Goal: Information Seeking & Learning: Compare options

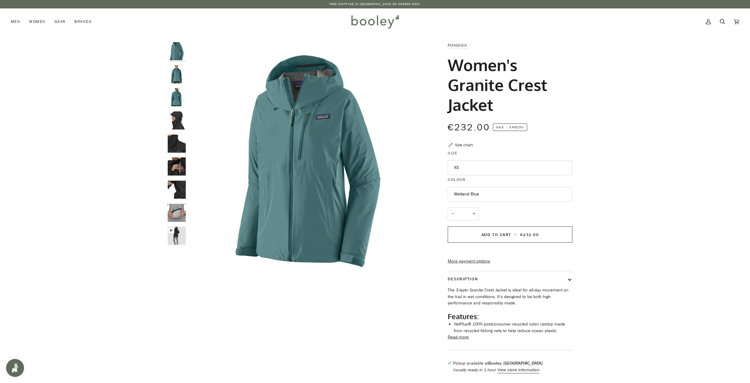
click at [491, 172] on button "XS" at bounding box center [510, 167] width 125 height 15
click at [457, 241] on span "XL" at bounding box center [456, 242] width 5 height 6
click at [177, 76] on img "Patagonia Women's Granite Crest Jacket Wetland Blue - Booley Galway" at bounding box center [177, 74] width 18 height 18
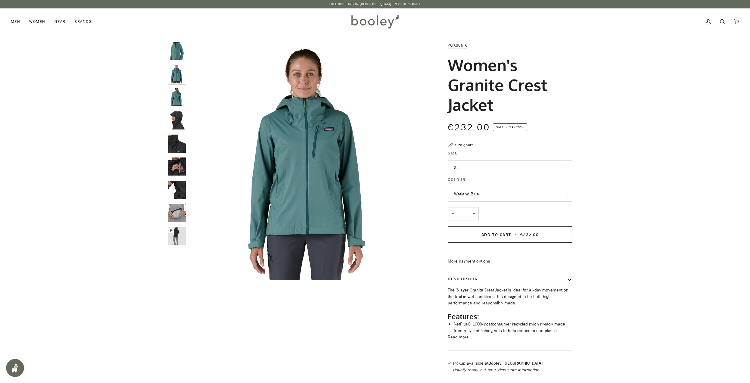
click at [178, 101] on img "Patagonia Women's Granite Crest Jacket Wetland Blue - Booley Galway" at bounding box center [177, 97] width 18 height 18
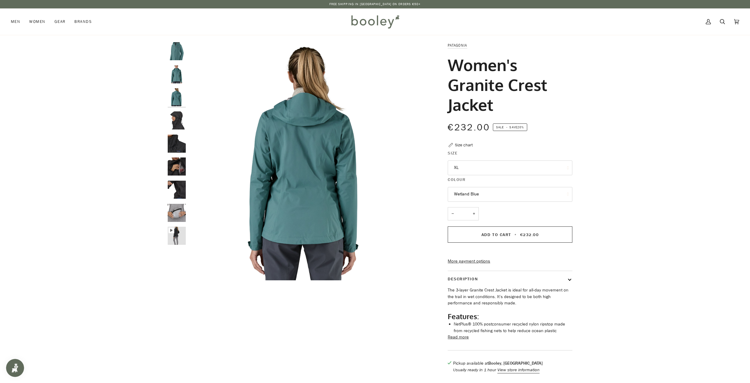
click at [178, 125] on img "Patagonia Men's Granite Crest Jacket - Booley Galway" at bounding box center [177, 120] width 18 height 18
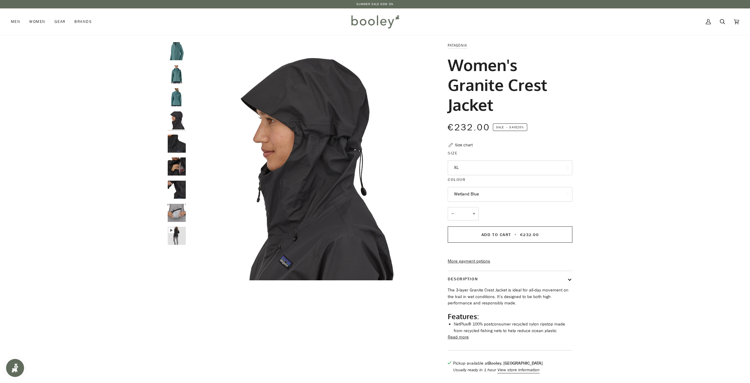
click at [480, 164] on button "XL" at bounding box center [510, 167] width 125 height 15
click at [179, 218] on img "Patagonia Men's Granite Crest Jacket - Booley Galway" at bounding box center [177, 213] width 18 height 18
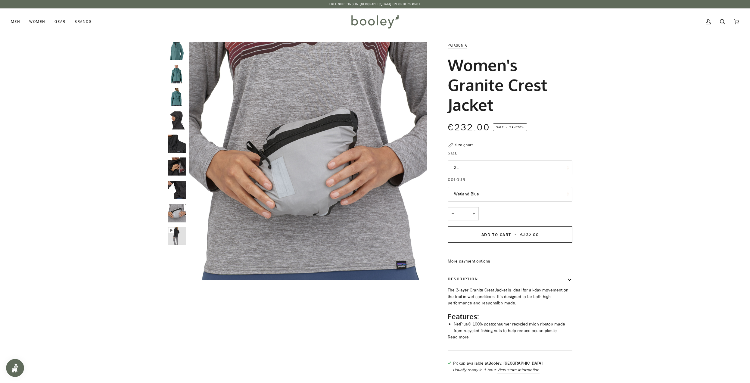
click at [174, 70] on img "Patagonia Women's Granite Crest Jacket Wetland Blue - Booley Galway" at bounding box center [177, 74] width 18 height 18
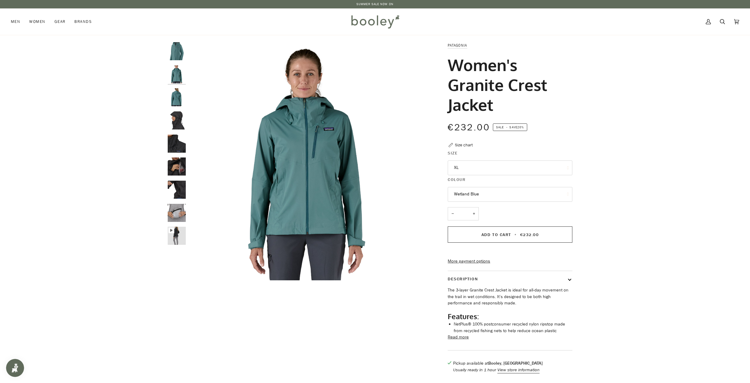
click at [176, 52] on img "Patagonia Women's Granite Crest Jacket Wetland Blue - Booley Galway" at bounding box center [177, 51] width 18 height 18
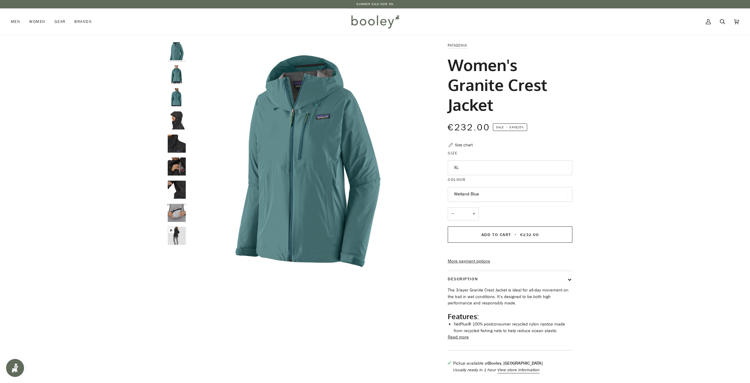
click at [550, 200] on button "Wetland Blue" at bounding box center [510, 194] width 125 height 15
click at [550, 192] on button "Wetland Blue" at bounding box center [510, 194] width 125 height 15
click at [552, 165] on button "XL" at bounding box center [510, 167] width 125 height 15
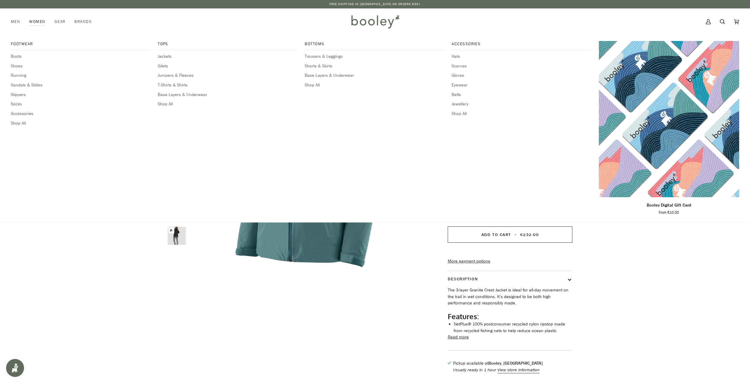
click at [44, 20] on link "Women" at bounding box center [37, 21] width 25 height 26
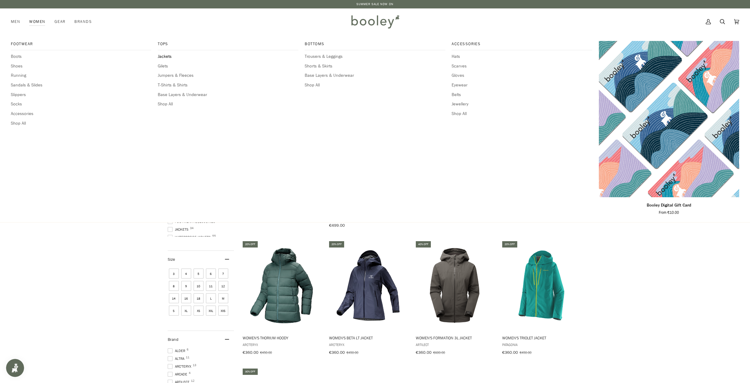
click at [169, 59] on span "Jackets" at bounding box center [228, 56] width 140 height 7
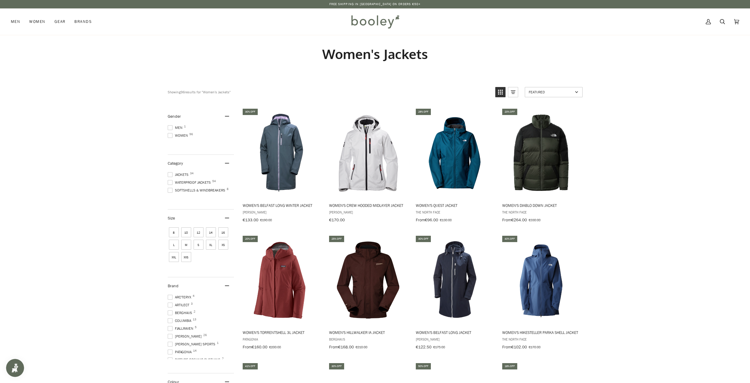
click at [170, 182] on span at bounding box center [170, 182] width 5 height 5
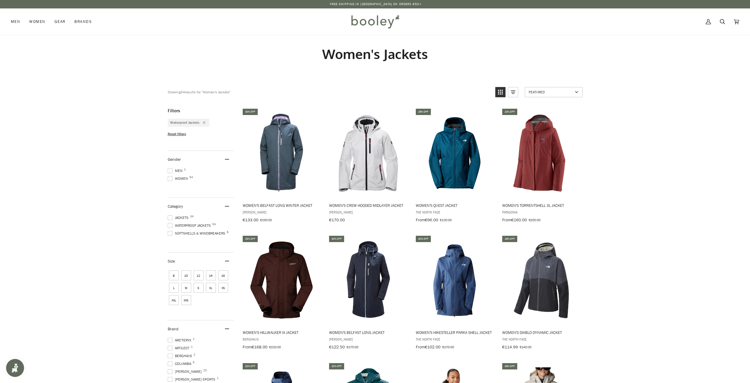
drag, startPoint x: 51, startPoint y: 179, endPoint x: 38, endPoint y: 149, distance: 32.6
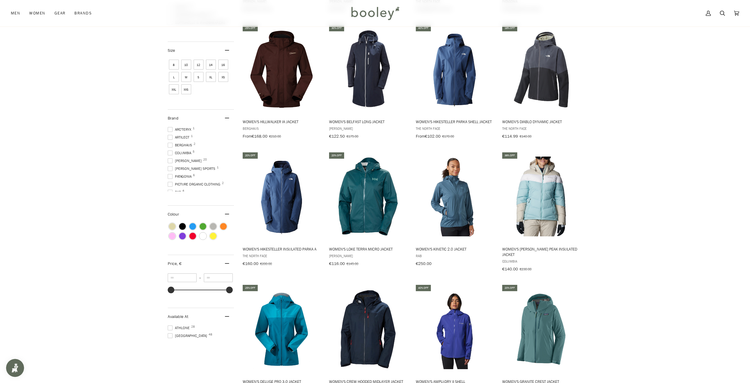
scroll to position [301, 0]
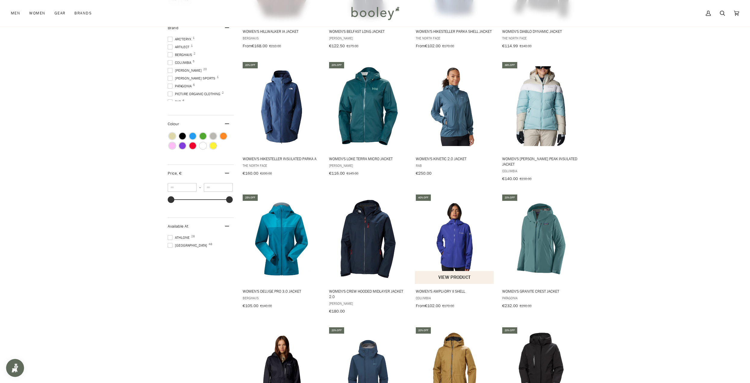
click at [449, 240] on img "Women's Ampli-Dry II Shell" at bounding box center [455, 239] width 80 height 80
click at [290, 238] on img "Women's Deluge Pro 3.0 Jacket" at bounding box center [282, 239] width 80 height 80
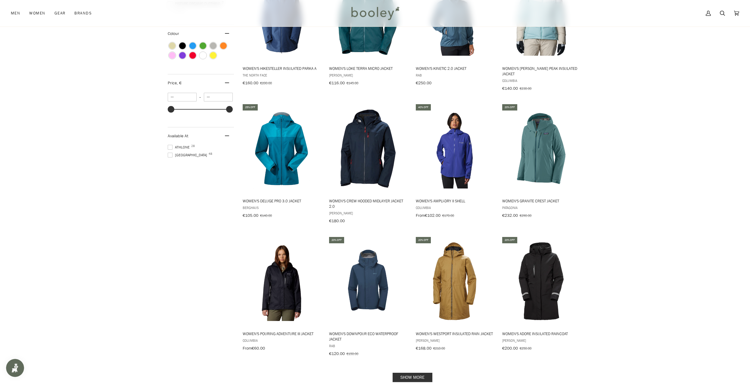
scroll to position [421, 0]
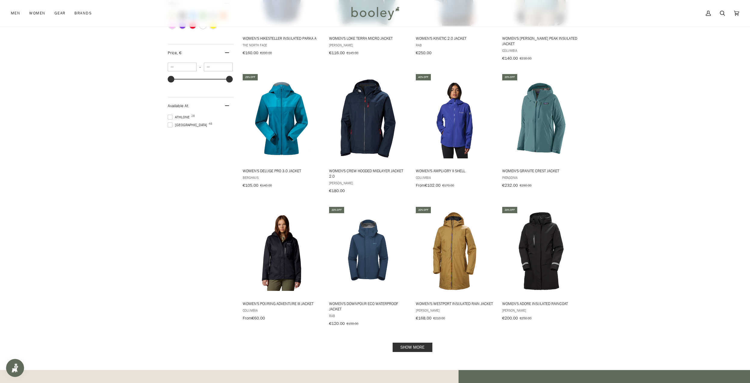
click at [409, 343] on link "Show more" at bounding box center [413, 347] width 40 height 9
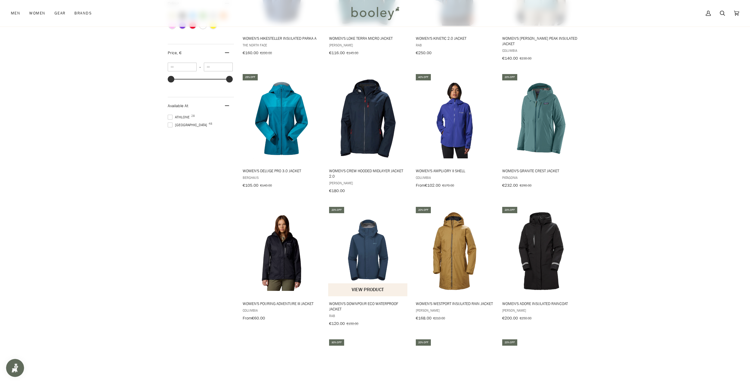
click at [388, 256] on img "Women's Downpour Eco Waterproof Jacket" at bounding box center [368, 251] width 80 height 80
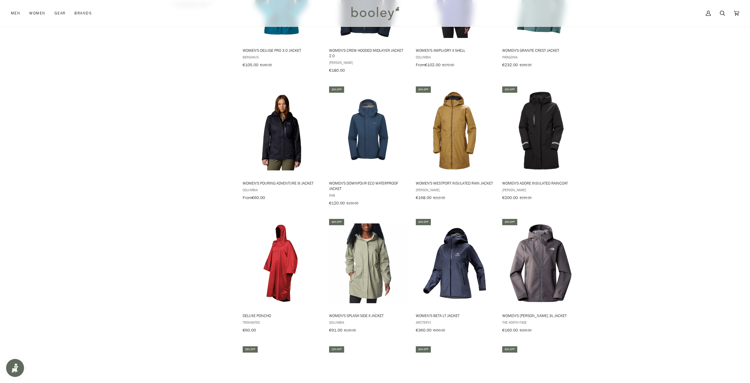
scroll to position [632, 0]
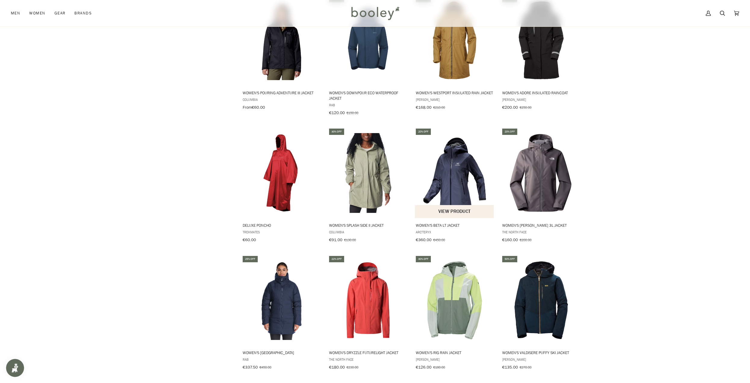
click at [450, 159] on img "Women's Beta LT Jacket" at bounding box center [455, 173] width 80 height 80
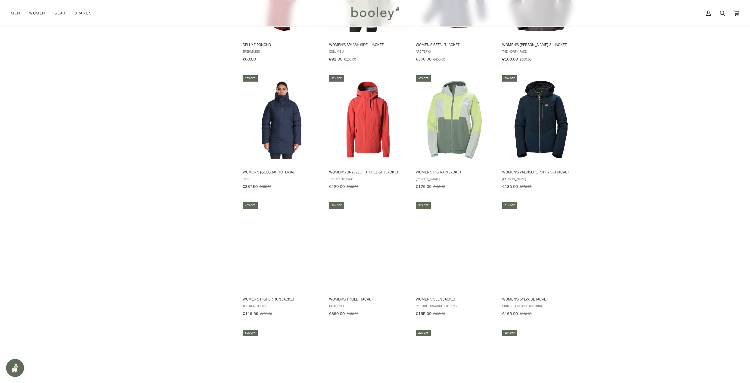
scroll to position [933, 0]
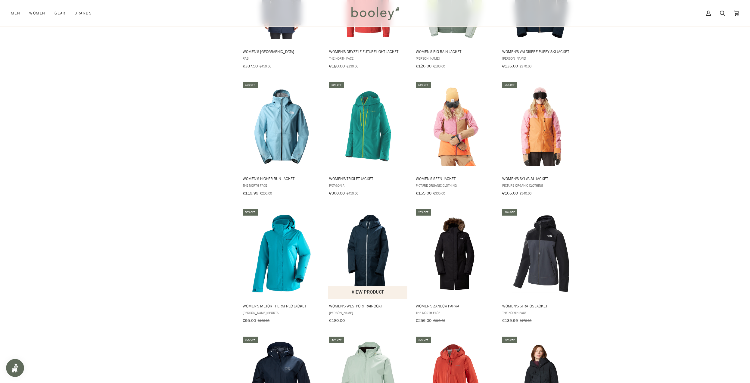
click at [351, 236] on img "Women's Westport Raincoat" at bounding box center [368, 254] width 80 height 80
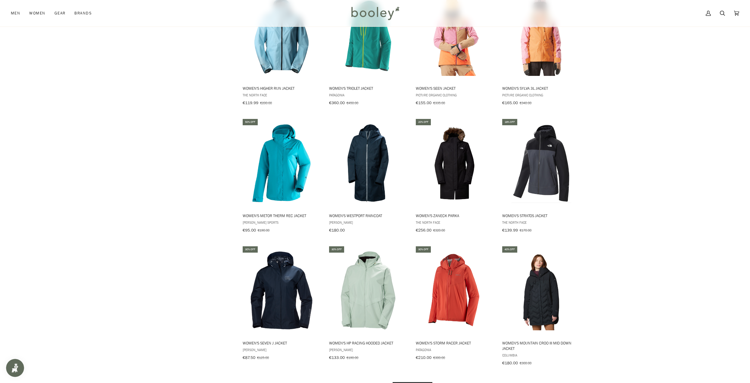
click at [419, 382] on link "Show more" at bounding box center [413, 386] width 40 height 9
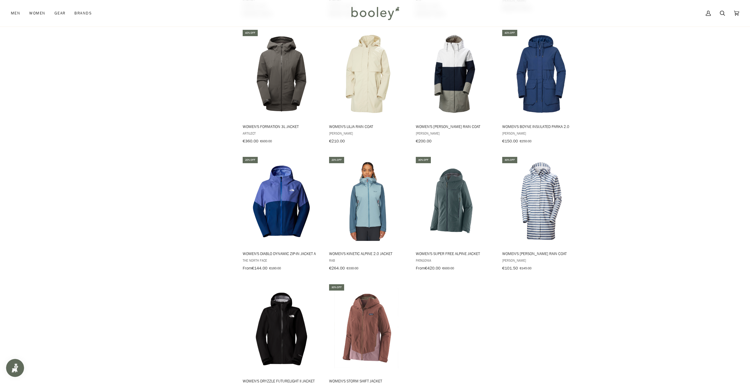
scroll to position [1535, 0]
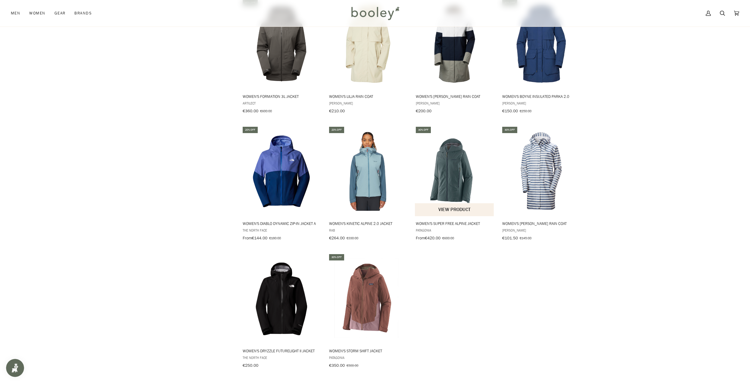
click at [457, 156] on img "Women's Super Free Alpine Jacket" at bounding box center [455, 171] width 80 height 80
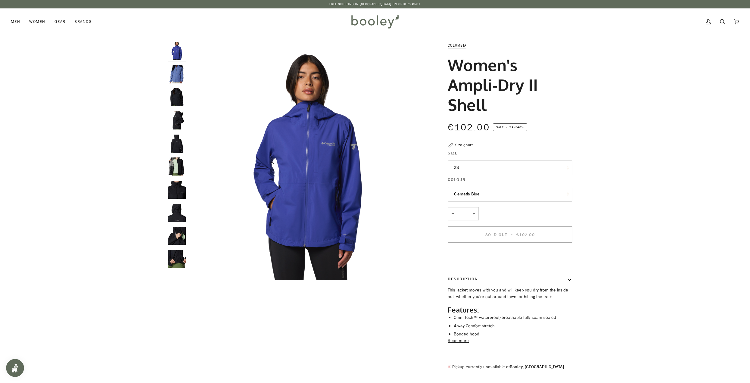
click at [529, 166] on button "XS" at bounding box center [510, 167] width 125 height 15
click at [175, 75] on img "Columbia Women's Ampli-Dry II Shell Eve - Booley Galway" at bounding box center [177, 74] width 18 height 18
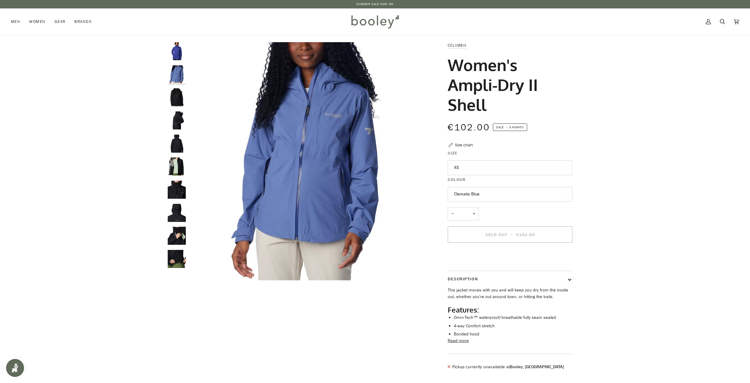
click at [174, 96] on img "Columbia Women's Ampli-Dry II Shell Black - Booley Galway" at bounding box center [177, 97] width 18 height 18
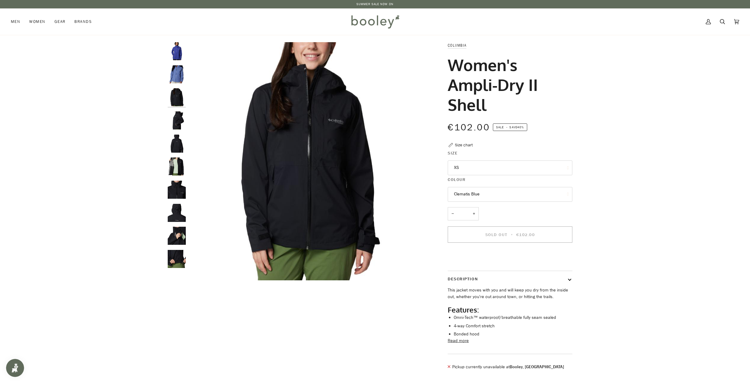
click at [176, 116] on img "Columbia Women's Ampli-Dry II Shell Black - Booley Galway" at bounding box center [177, 120] width 18 height 18
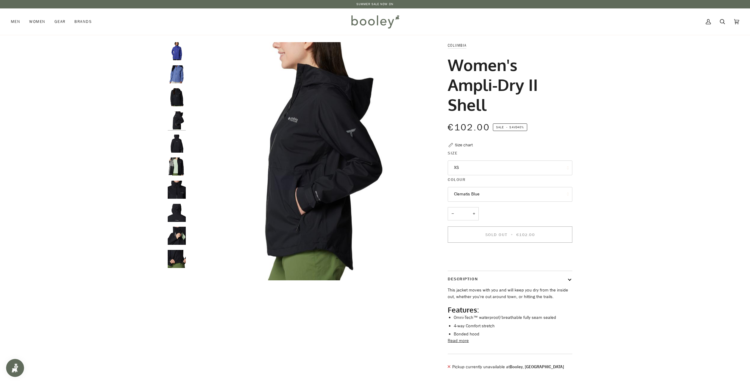
click at [179, 144] on img "Columbia Women's Ampli-Dry II Shell Black - Booley Galway" at bounding box center [177, 144] width 18 height 18
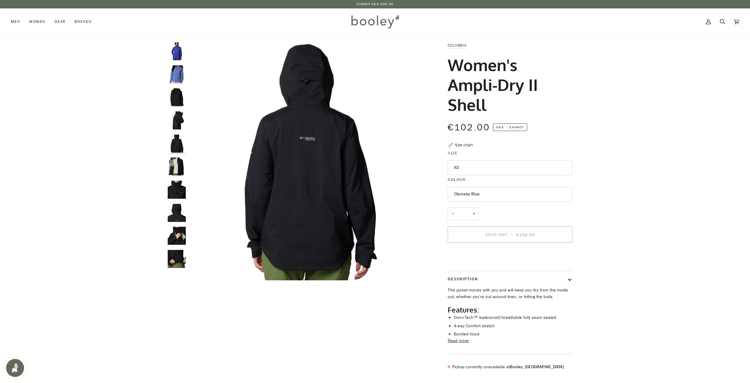
click at [179, 169] on img "Columbia Women's Ampli-Dry II Shell Black - Booley Galway" at bounding box center [177, 166] width 18 height 18
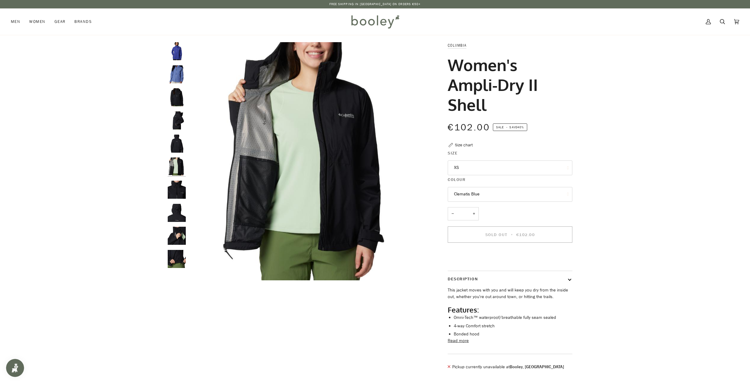
click at [180, 238] on img "Columbia Women's Ampli-Dry II Shell Black - Booley Galway" at bounding box center [177, 236] width 18 height 18
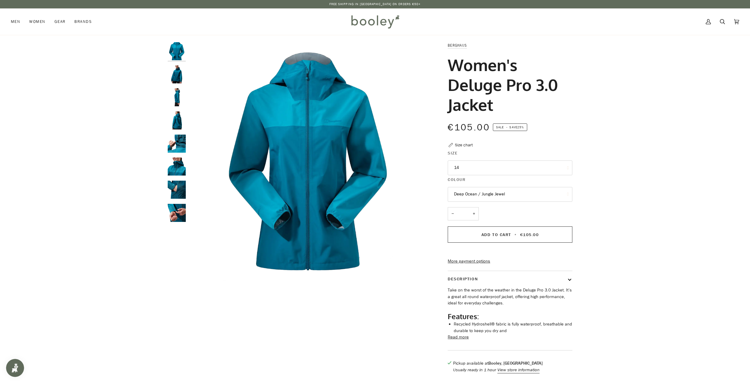
click at [494, 171] on button "14" at bounding box center [510, 167] width 125 height 15
click at [494, 169] on button "14" at bounding box center [510, 167] width 125 height 15
click at [172, 77] on img "Berghaus Women's Deluge Pro 3.0 Jacket - Booley Galway" at bounding box center [177, 74] width 18 height 18
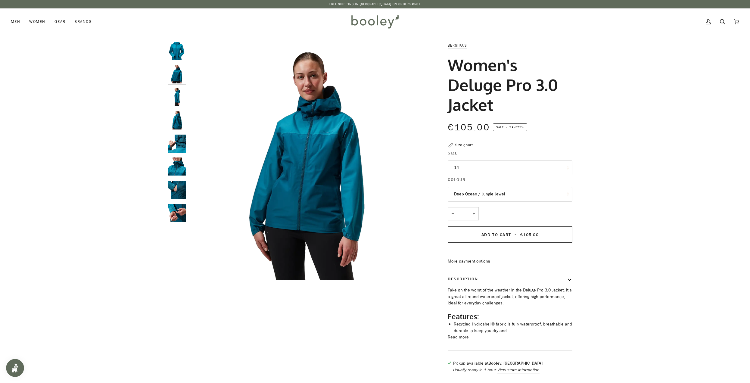
click at [179, 95] on img "Berghaus Women's Deluge Pro 3.0 Jacket - Booley Galway" at bounding box center [177, 97] width 18 height 18
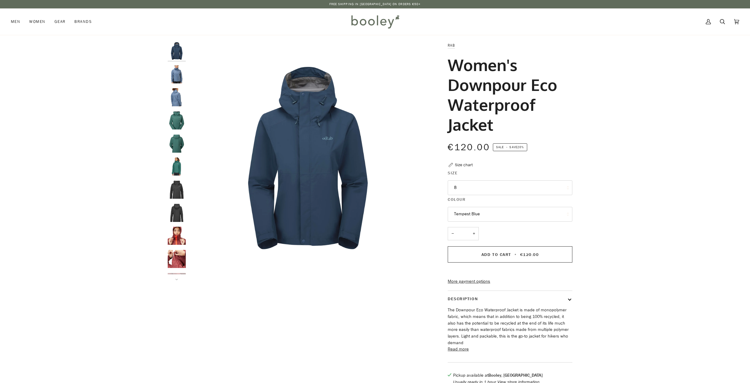
click at [505, 190] on button "8" at bounding box center [510, 187] width 125 height 15
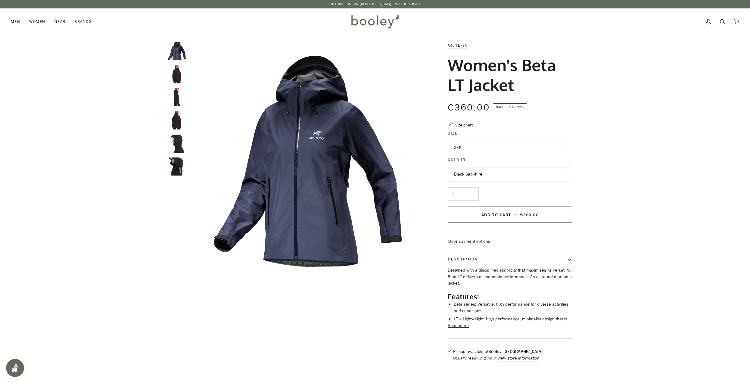
click at [176, 73] on img "Arc'Teryx Women's Beta LT Jacket - Booley Galway" at bounding box center [177, 74] width 18 height 18
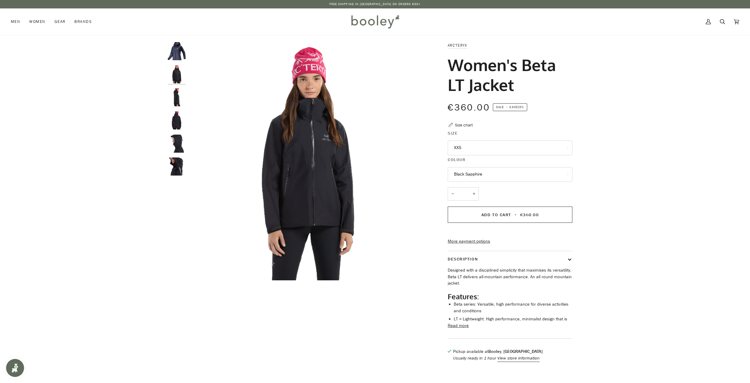
click at [176, 95] on img "Arc'Teryx Women's Beta LT Jacket - Booley Galway" at bounding box center [177, 97] width 18 height 18
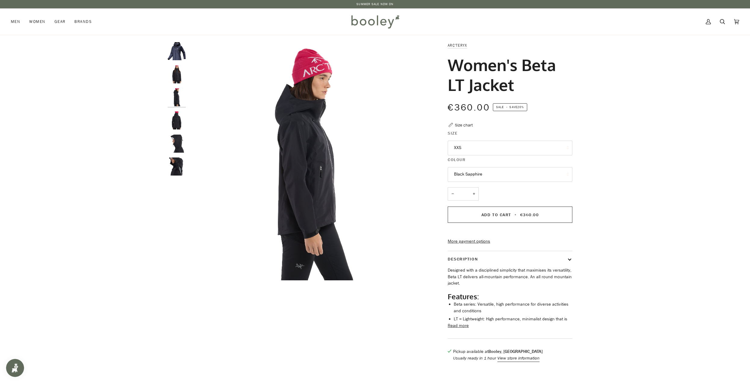
click at [177, 123] on img "Women's Beta LT Jacket" at bounding box center [177, 120] width 18 height 18
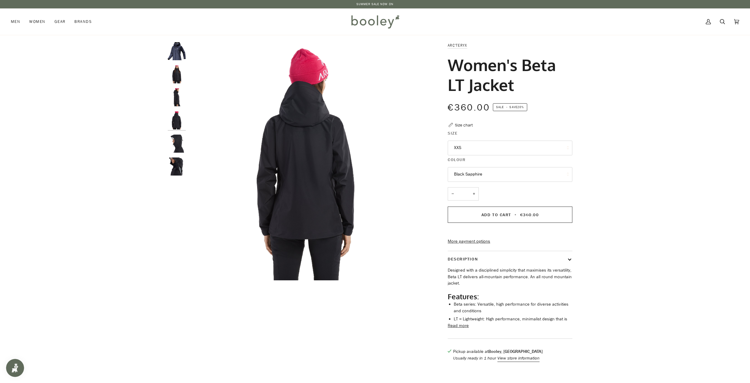
click at [173, 146] on img "Arc'Teryx Women's Beta LT Jacket - Booley Galway" at bounding box center [177, 144] width 18 height 18
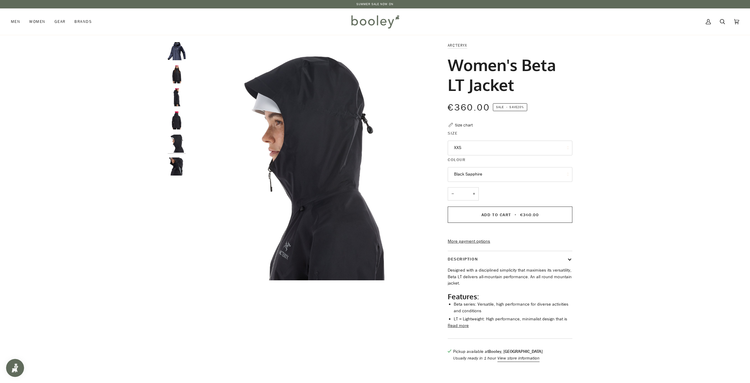
click at [175, 169] on img "Arc'Teryx Women's Beta LT Jacket - Booley Galway" at bounding box center [177, 166] width 18 height 18
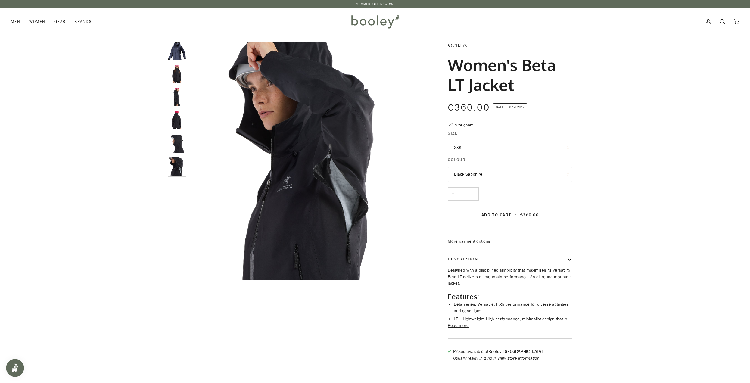
click at [514, 149] on button "XXS" at bounding box center [510, 148] width 125 height 15
click at [513, 148] on button "XXS" at bounding box center [510, 148] width 125 height 15
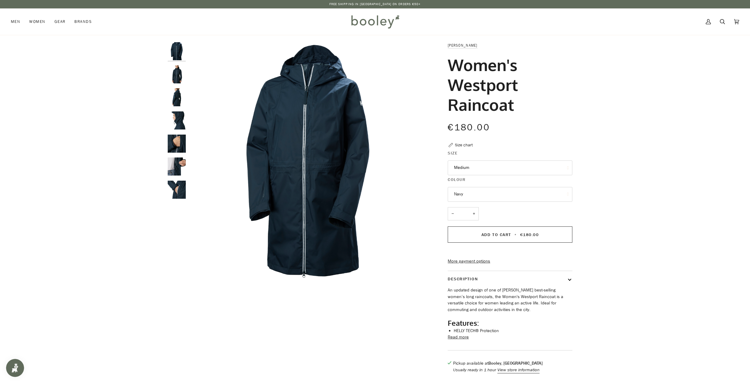
click at [174, 74] on img "Helly Hansen Women's Westport Raincoat Navy - Booley Galway" at bounding box center [177, 74] width 18 height 18
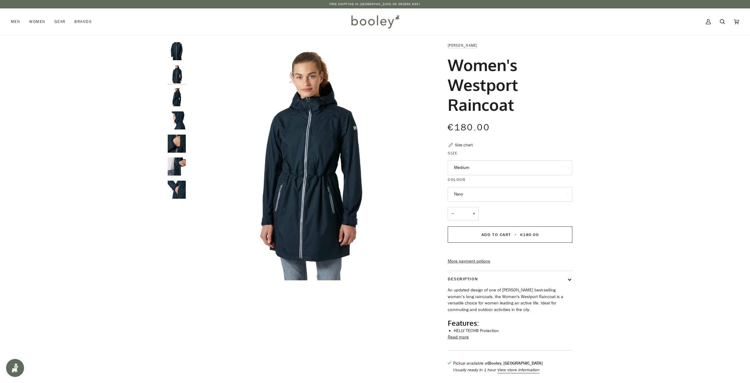
click at [179, 96] on img "Helly Hansen Women's Westport Raincoat Navy - Booley Galway" at bounding box center [177, 97] width 18 height 18
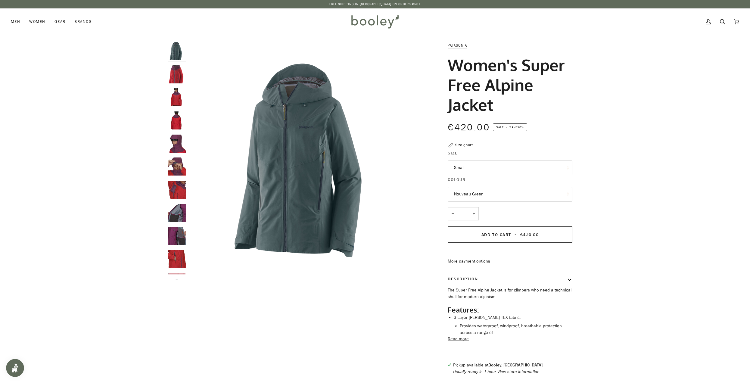
click at [181, 78] on img "Patagonia Women's Super Free Alpine Jacket Touring Red - Booley Galway" at bounding box center [177, 74] width 18 height 18
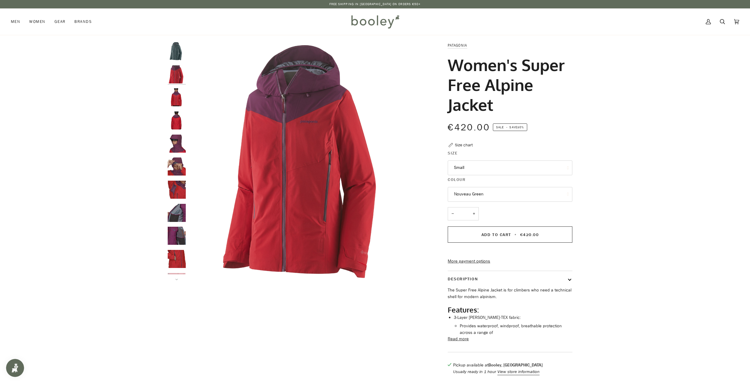
click at [178, 96] on img "Patagonia Women's Super Free Alpine Jacket Touring Red - Booley Galway" at bounding box center [177, 97] width 18 height 18
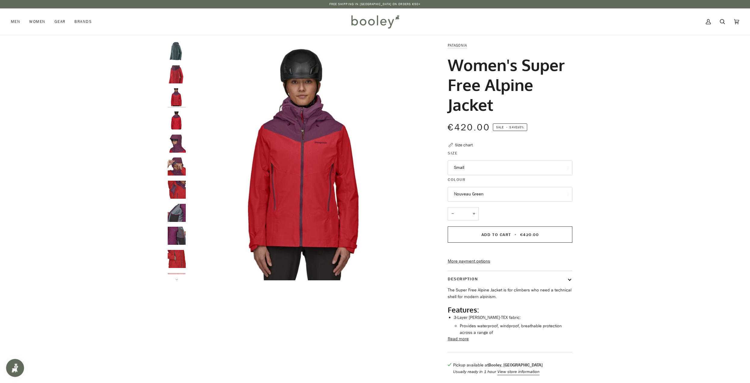
click at [174, 141] on img "Patagonia Women's Super Free Alpine Jacket Touring Red - Booley Galway" at bounding box center [177, 144] width 18 height 18
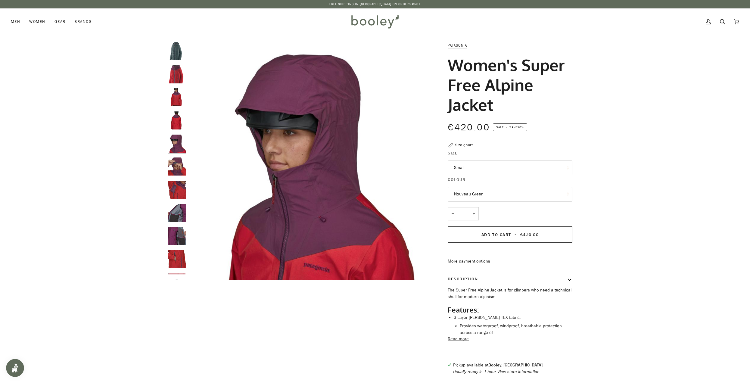
click at [173, 170] on img "Patagonia Women's Super Free Alpine Jacket Touring Red - Booley Galway" at bounding box center [177, 166] width 18 height 18
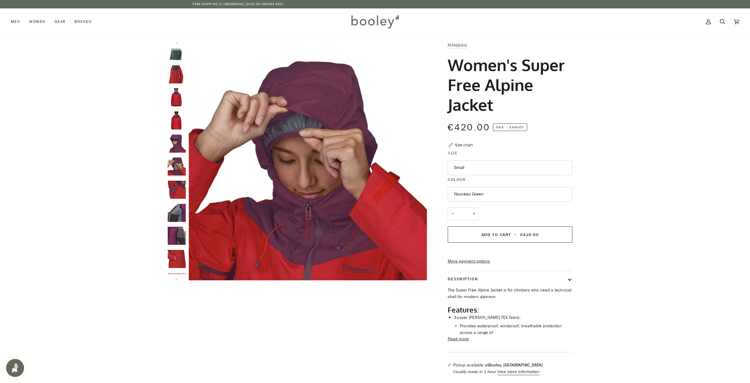
scroll to position [5, 0]
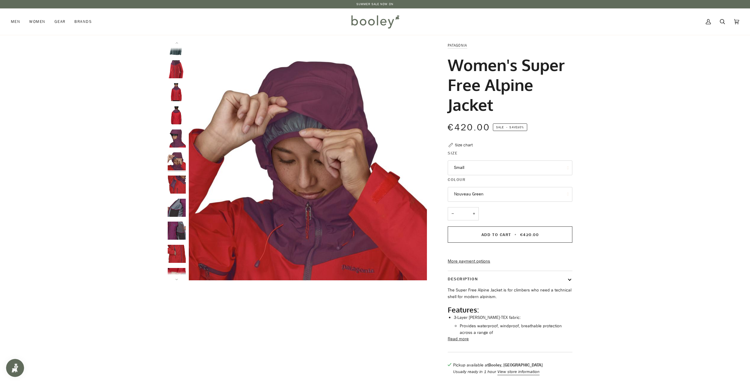
click at [178, 230] on img "Patagonia Women's Super Free Alpine Jacket Touring Red - Booley Galway" at bounding box center [177, 231] width 18 height 18
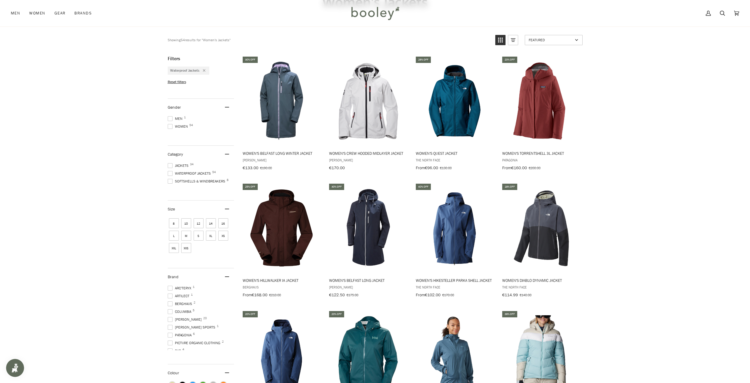
click at [169, 301] on span at bounding box center [170, 303] width 5 height 5
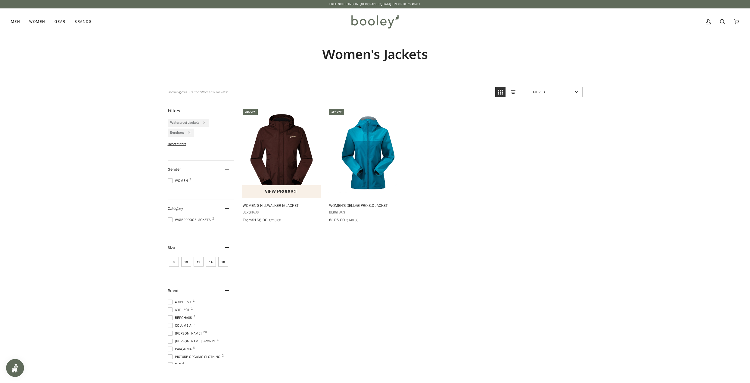
click at [287, 140] on img "Women's Hillwalker IA Jacket" at bounding box center [282, 153] width 80 height 80
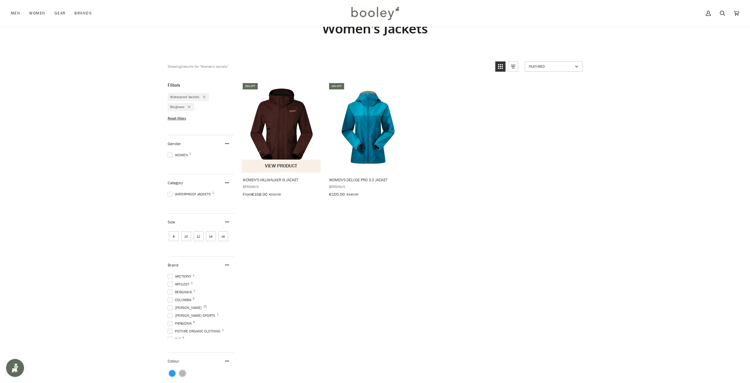
click at [279, 146] on img "Women's Hillwalker IA Jacket" at bounding box center [282, 127] width 80 height 80
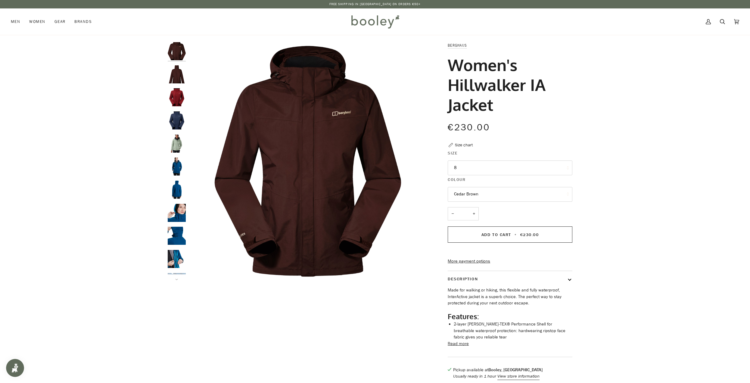
click at [526, 166] on button "8" at bounding box center [510, 167] width 125 height 15
click at [517, 195] on button "Cedar Brown" at bounding box center [510, 194] width 125 height 15
click at [502, 227] on link "Light Grey" at bounding box center [510, 223] width 124 height 15
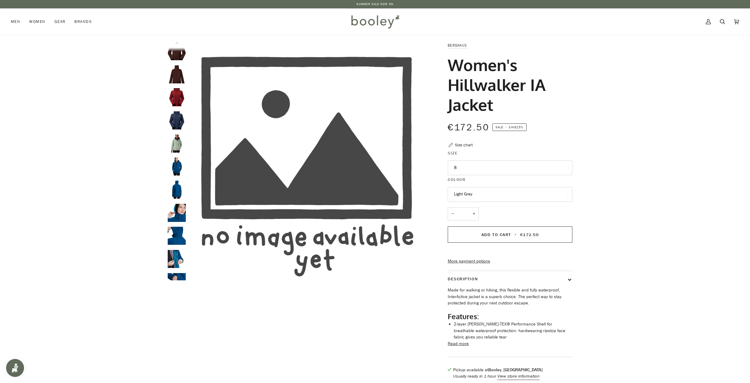
scroll to position [62, 0]
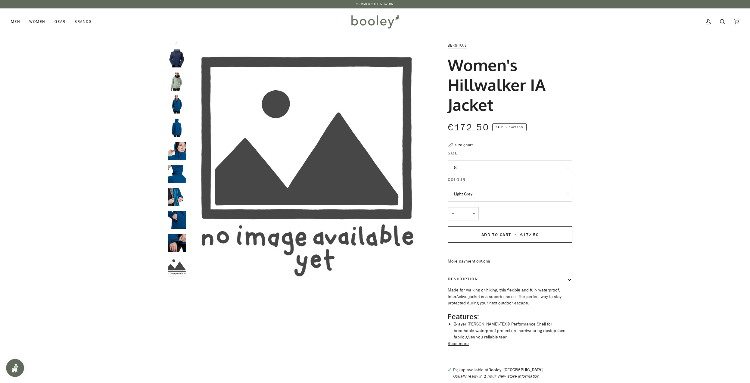
click at [524, 170] on button "8" at bounding box center [510, 167] width 125 height 15
click at [524, 169] on button "8" at bounding box center [510, 167] width 125 height 15
click at [519, 193] on button "Light Grey" at bounding box center [510, 194] width 125 height 15
click at [508, 210] on link "Cedar Brown" at bounding box center [510, 208] width 124 height 15
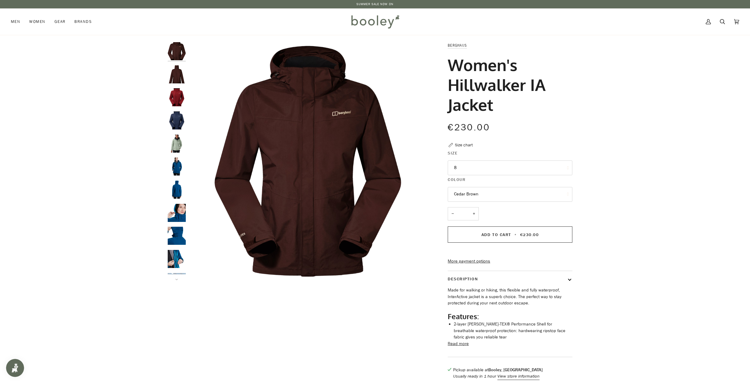
click at [176, 77] on img "Berghaus Women's Hillwalker IA Shell Jacket Cedar Brown - Booley Galway" at bounding box center [177, 74] width 18 height 18
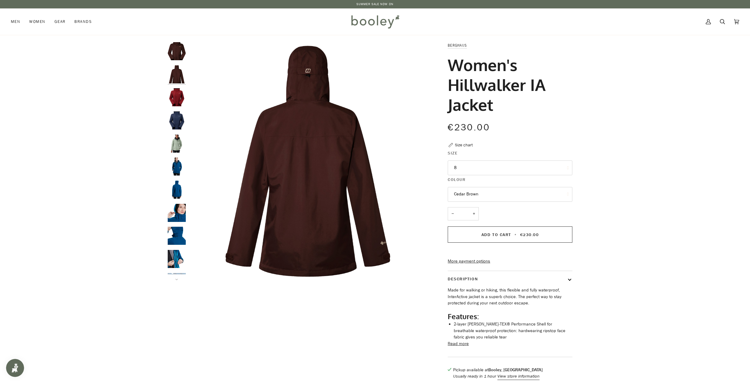
click at [175, 99] on img "Berghaus Women's Hillwalker IA Shell Jacket Dark Red - Booley Galway" at bounding box center [177, 97] width 18 height 18
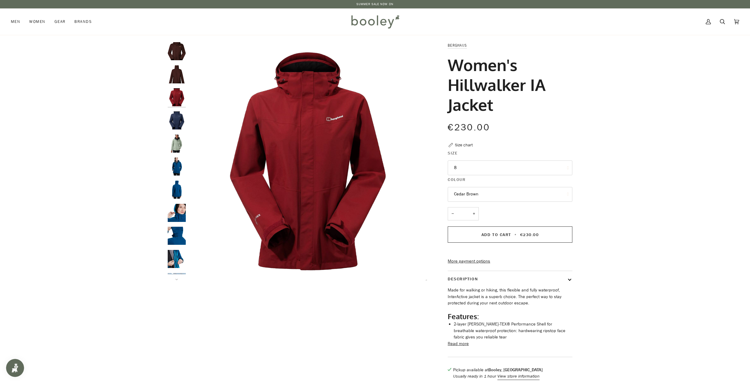
click at [178, 121] on img "Berghaus Women's Hillwalker IA Shell Jacket Dark Blue - Booley Galway" at bounding box center [177, 120] width 18 height 18
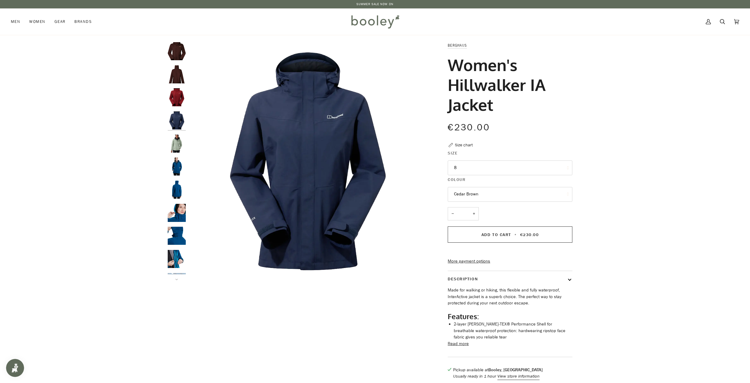
click at [177, 101] on img "Berghaus Women's Hillwalker IA Shell Jacket Dark Red - Booley Galway" at bounding box center [177, 97] width 18 height 18
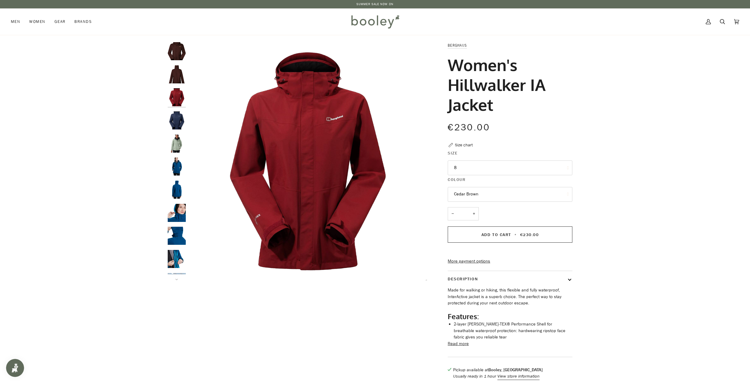
click at [486, 169] on button "8" at bounding box center [510, 167] width 125 height 15
click at [465, 241] on link "16" at bounding box center [510, 242] width 124 height 15
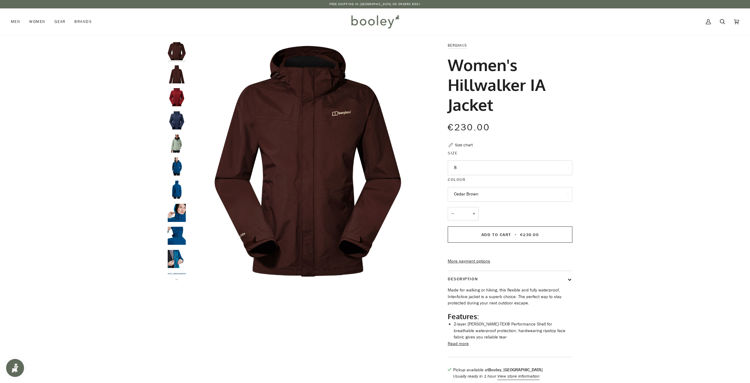
click at [502, 192] on button "Cedar Brown" at bounding box center [510, 194] width 125 height 15
click at [501, 170] on button "8" at bounding box center [510, 167] width 125 height 15
click at [460, 144] on div "Size chart" at bounding box center [464, 145] width 18 height 6
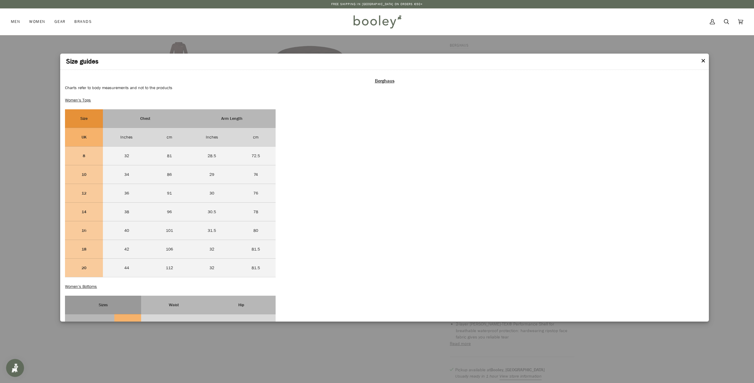
click at [698, 59] on header "Size guides" at bounding box center [384, 62] width 649 height 16
click at [701, 62] on button "✕" at bounding box center [703, 61] width 5 height 9
